Goal: Task Accomplishment & Management: Manage account settings

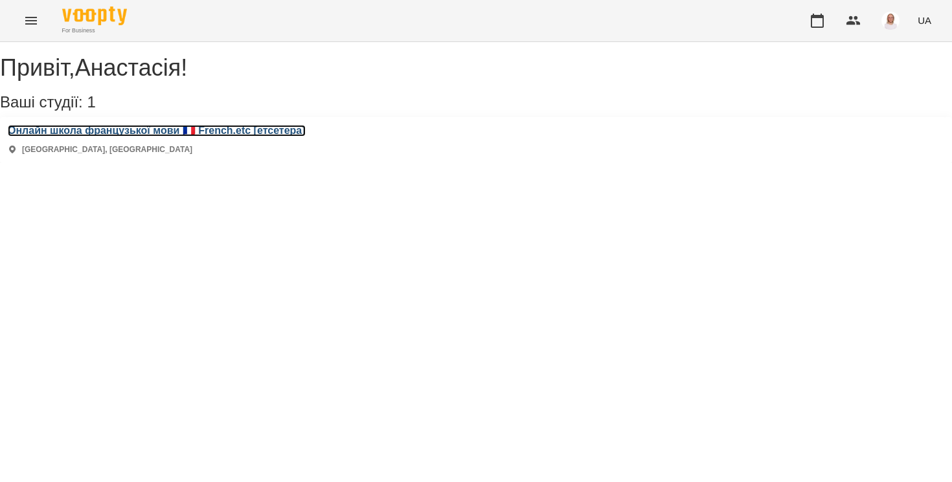
click at [68, 137] on h3 "Онлайн школа французької мови 🇫🇷 French.etc [етсетера]" at bounding box center [157, 131] width 298 height 12
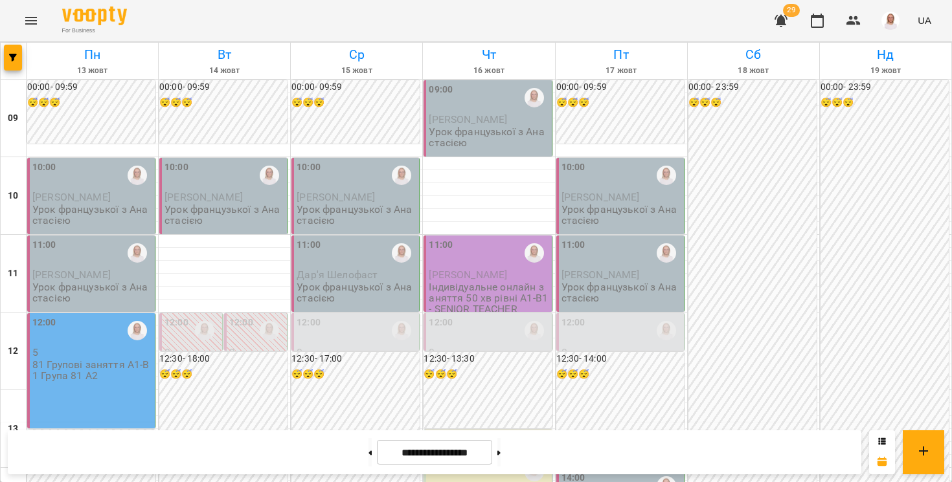
click at [102, 351] on p "5" at bounding box center [92, 352] width 120 height 11
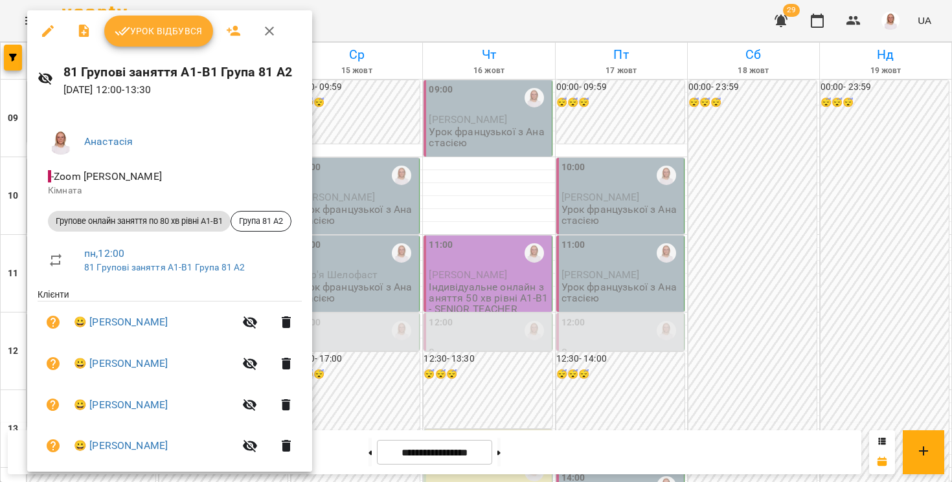
scroll to position [58, 0]
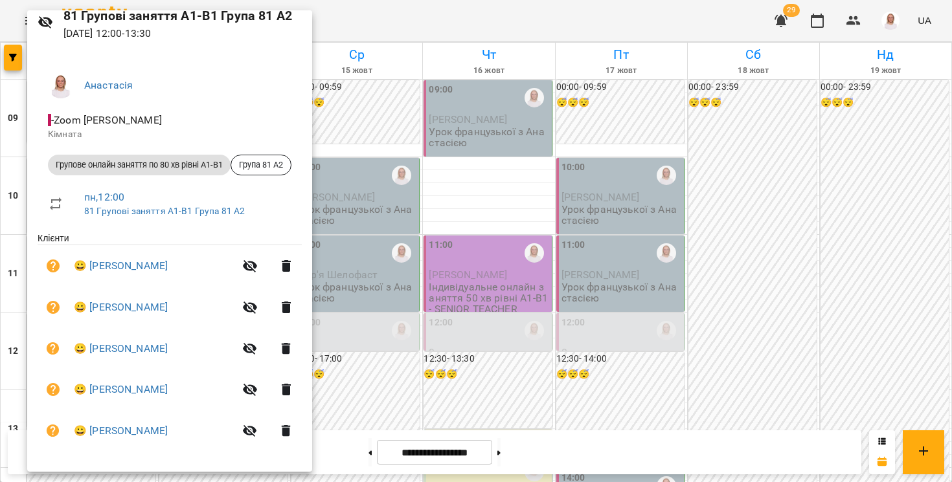
click at [13, 361] on div at bounding box center [476, 241] width 952 height 482
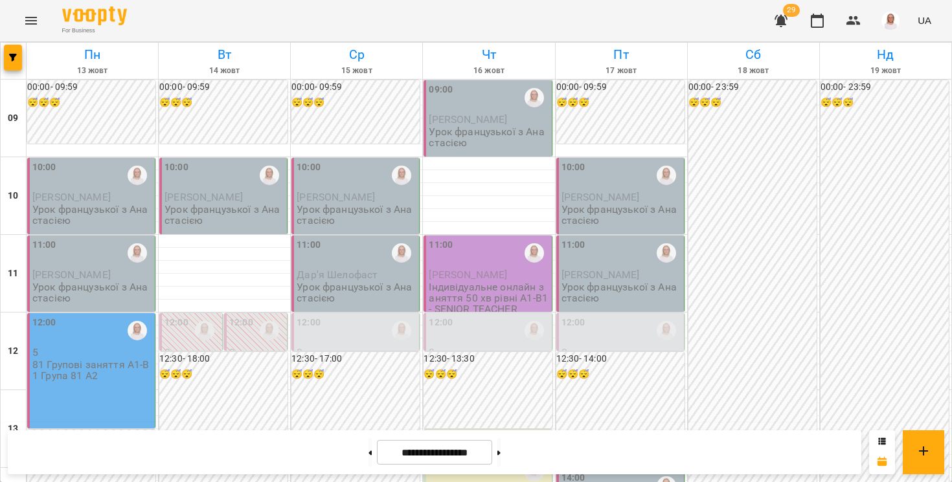
click at [59, 205] on p "Урок французької з Анастасією" at bounding box center [92, 215] width 120 height 23
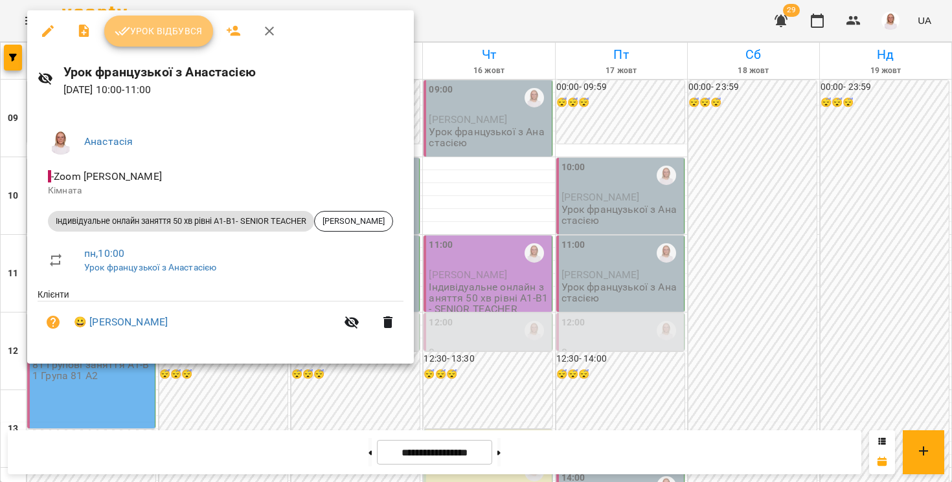
click at [154, 35] on span "Урок відбувся" at bounding box center [159, 31] width 88 height 16
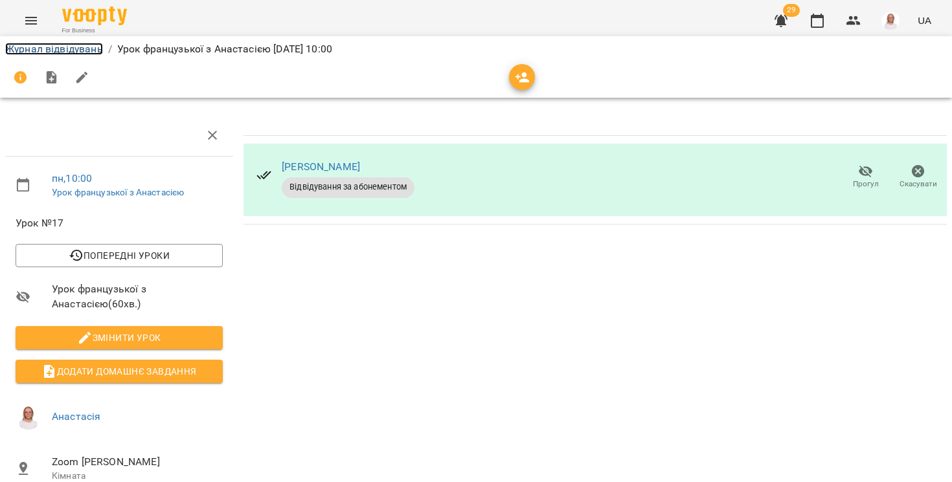
click at [88, 49] on link "Журнал відвідувань" at bounding box center [54, 49] width 98 height 12
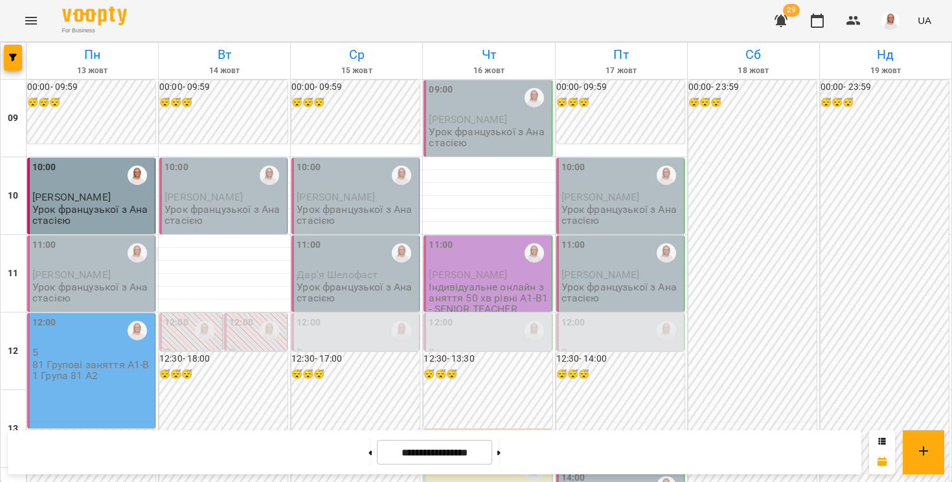
click at [99, 267] on div "11:00" at bounding box center [92, 253] width 120 height 30
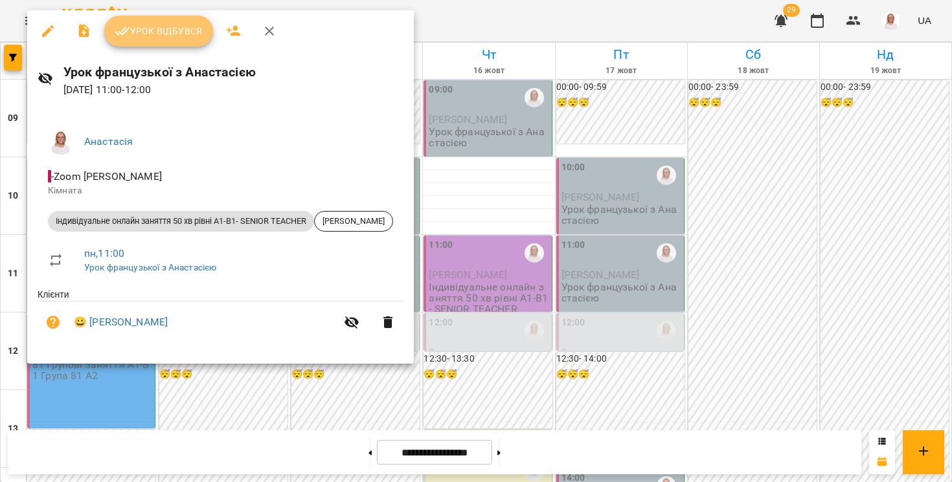
click at [162, 35] on span "Урок відбувся" at bounding box center [159, 31] width 88 height 16
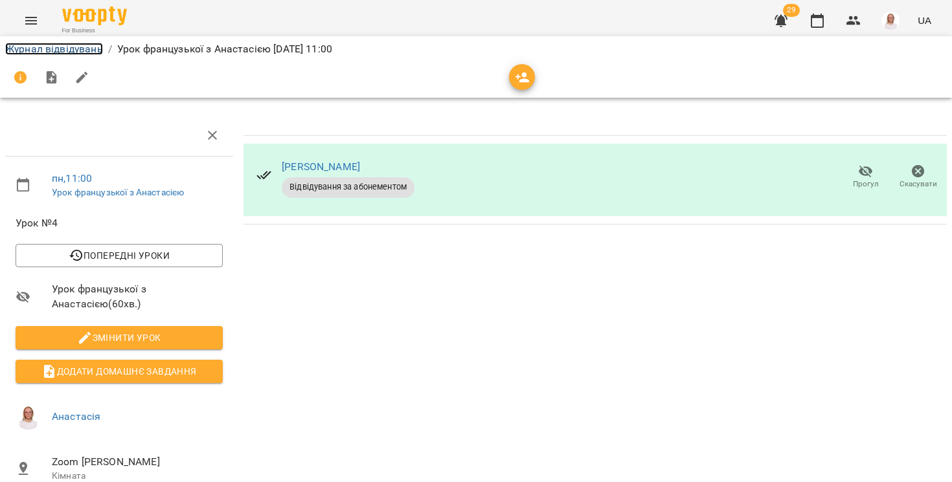
click at [95, 49] on link "Журнал відвідувань" at bounding box center [54, 49] width 98 height 12
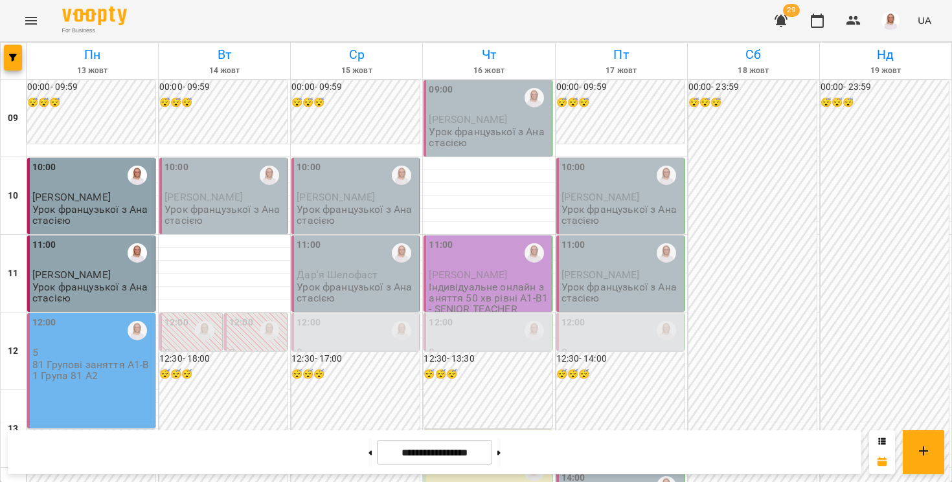
scroll to position [39, 0]
click at [95, 359] on p "81 Групові заняття A1-B1 Група 81 A2" at bounding box center [92, 370] width 120 height 23
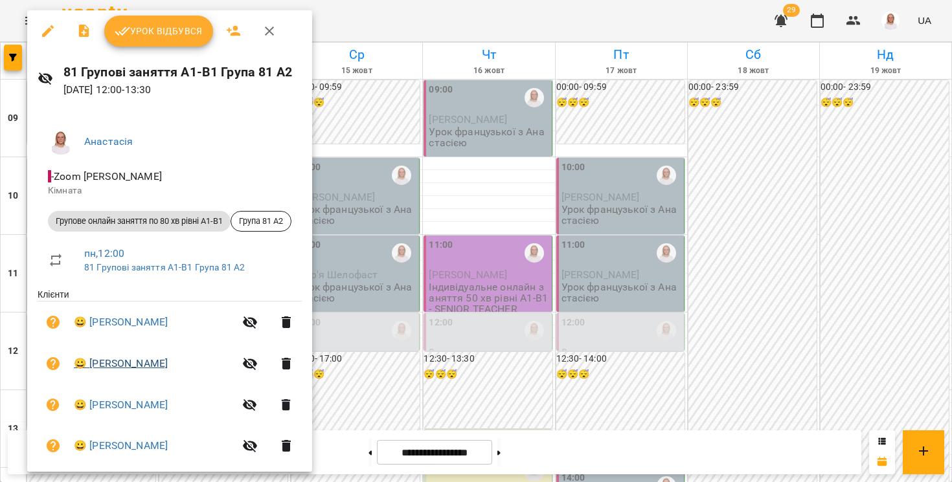
scroll to position [58, 0]
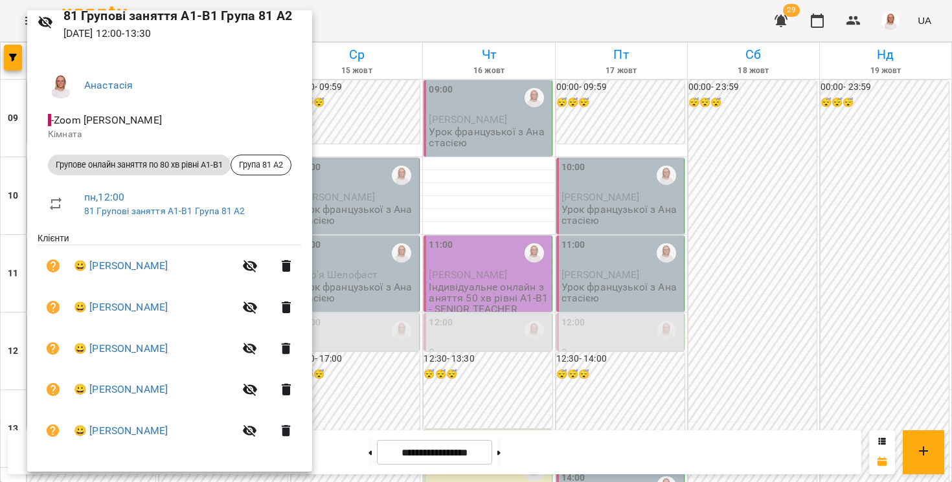
click at [12, 304] on div at bounding box center [476, 241] width 952 height 482
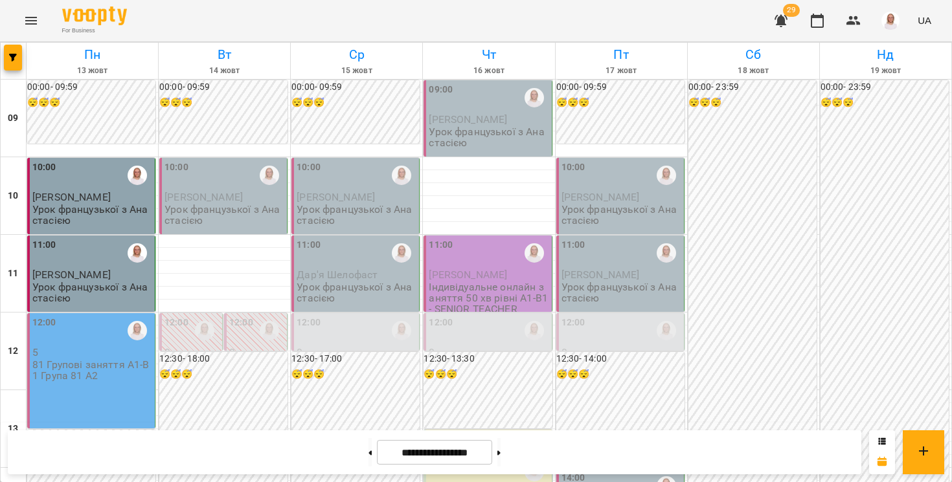
scroll to position [0, 0]
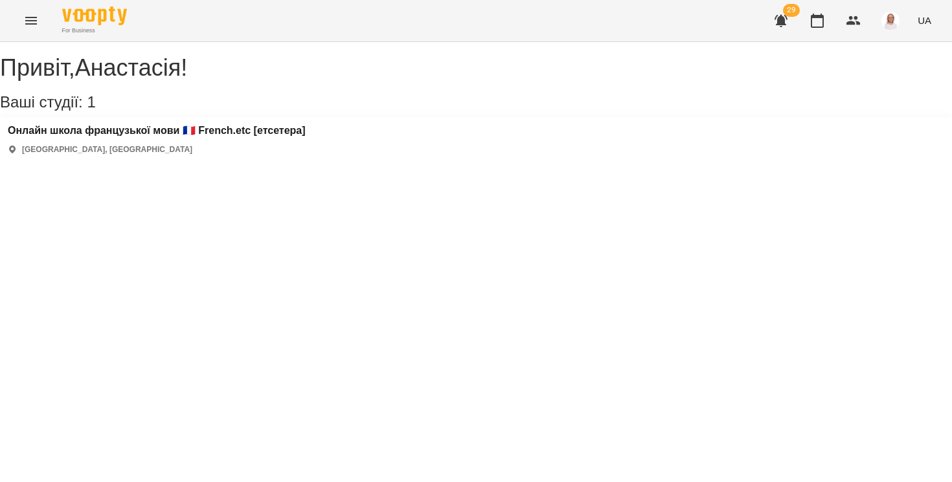
click at [149, 135] on div "Онлайн школа французької мови 🇫🇷 French.etc [етсетера] [GEOGRAPHIC_DATA], [GEOG…" at bounding box center [476, 140] width 952 height 46
click at [152, 137] on h3 "Онлайн школа французької мови 🇫🇷 French.etc [етсетера]" at bounding box center [157, 131] width 298 height 12
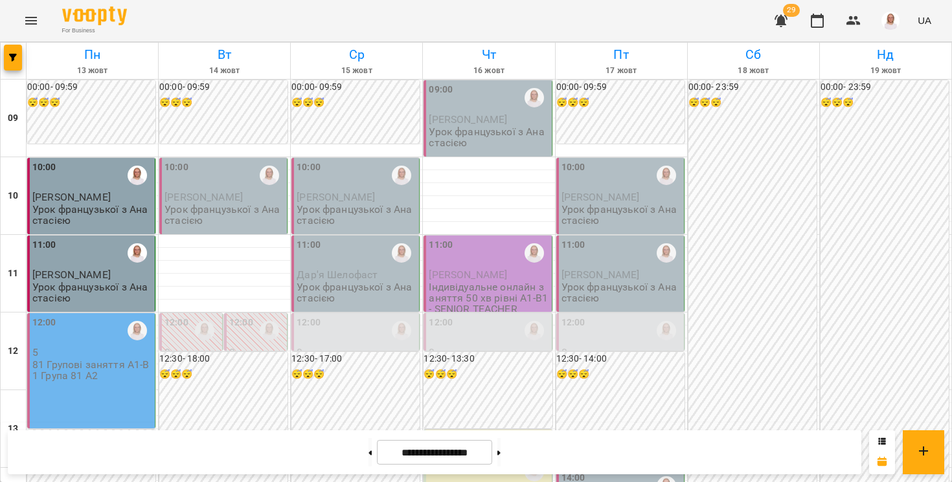
click at [74, 352] on p "5" at bounding box center [92, 352] width 120 height 11
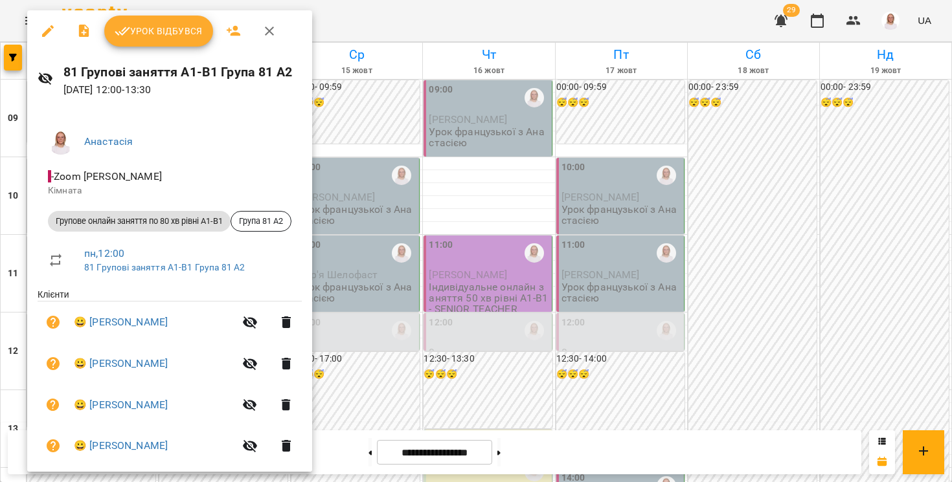
click at [16, 289] on div at bounding box center [476, 241] width 952 height 482
